Goal: Task Accomplishment & Management: Manage account settings

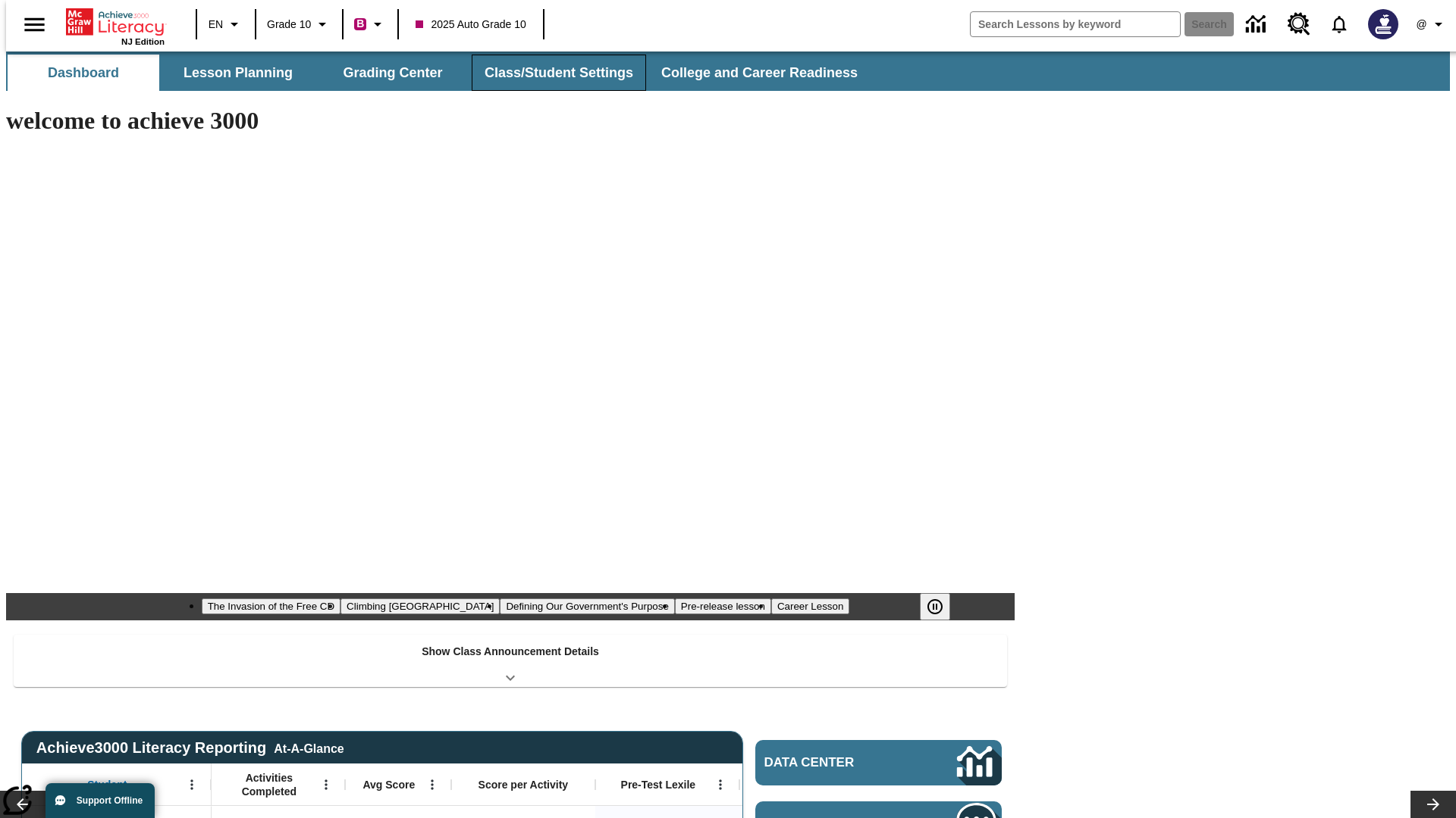
click at [550, 73] on button "Class/Student Settings" at bounding box center [558, 72] width 174 height 36
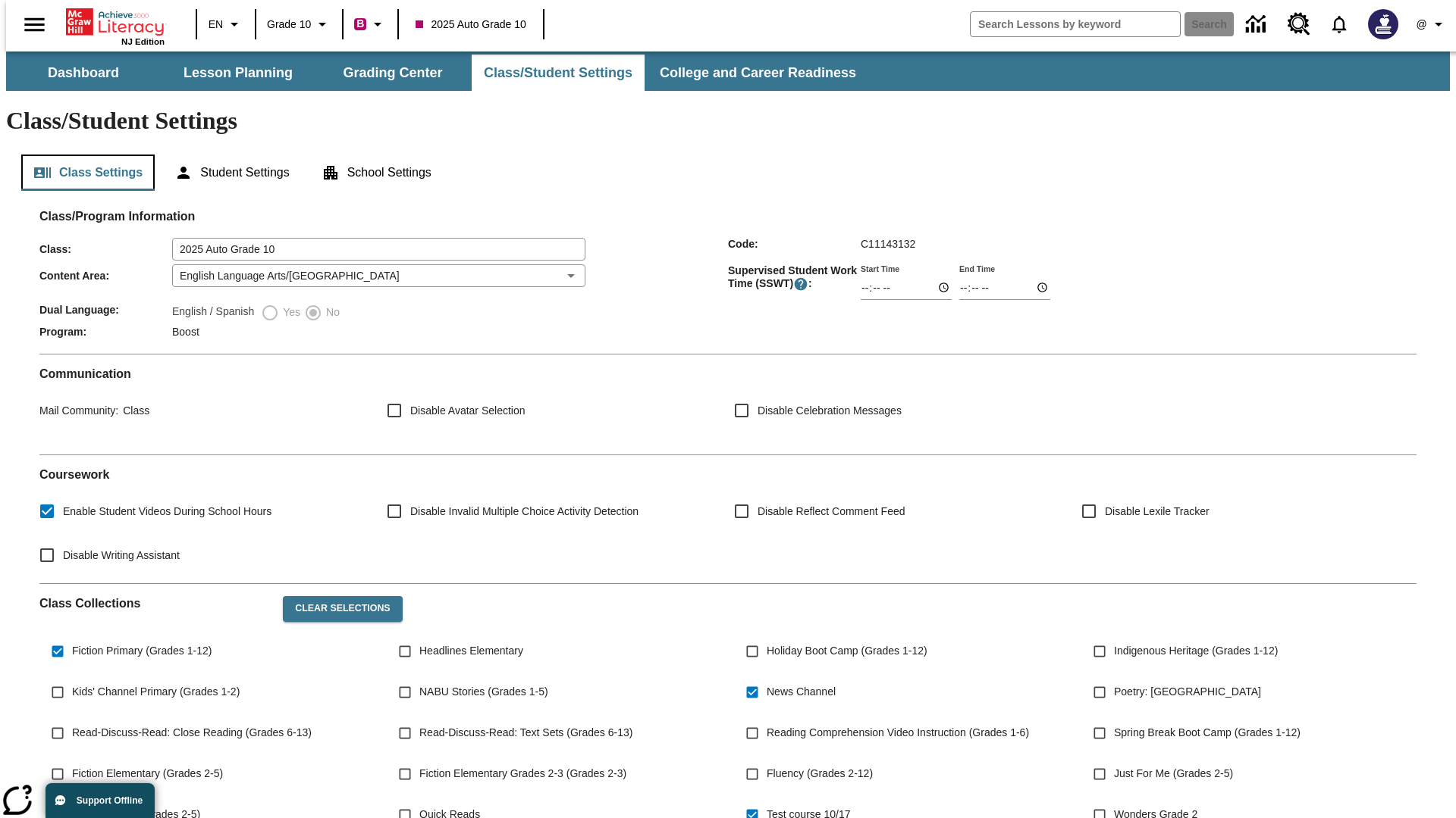
click at [82, 155] on button "Class Settings" at bounding box center [87, 173] width 133 height 36
type input "17:35"
type input "14:22"
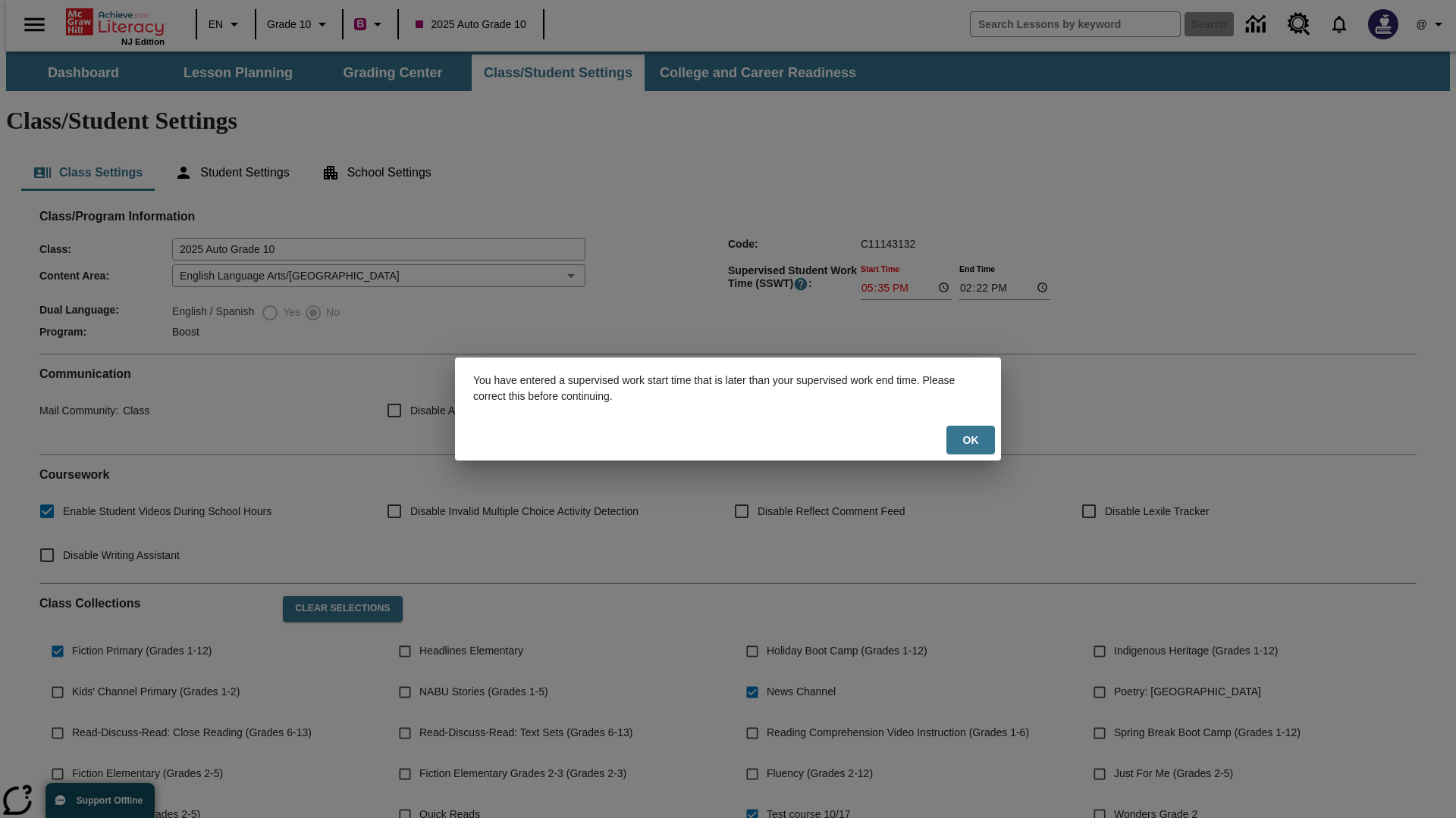
scroll to position [222, 0]
